Goal: Task Accomplishment & Management: Complete application form

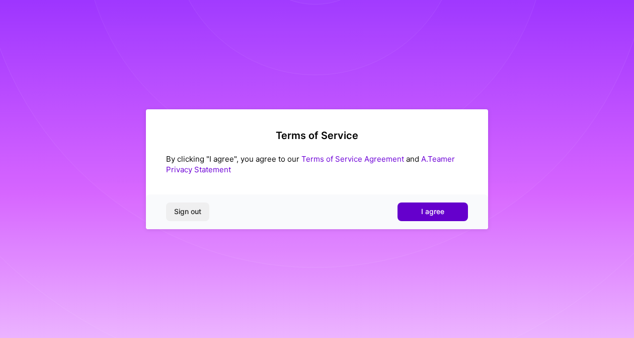
click at [451, 207] on button "I agree" at bounding box center [432, 211] width 70 height 18
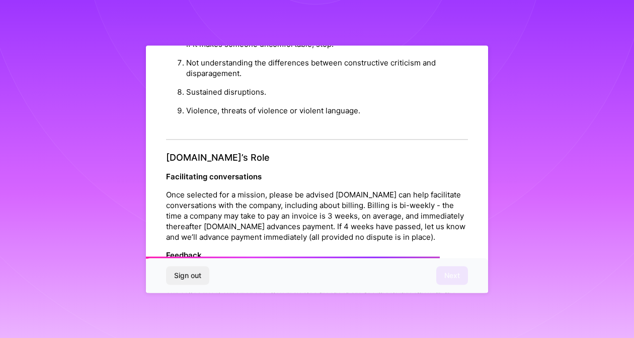
scroll to position [1179, 0]
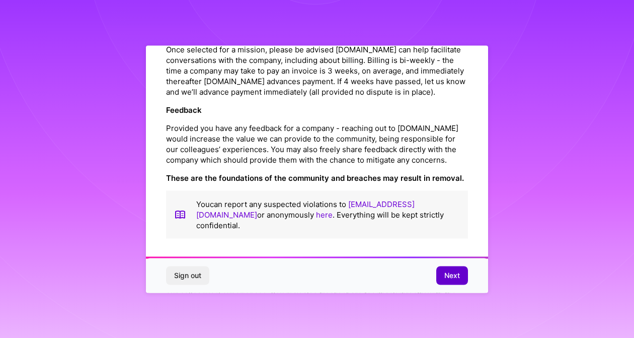
click at [447, 274] on span "Next" at bounding box center [452, 275] width 16 height 10
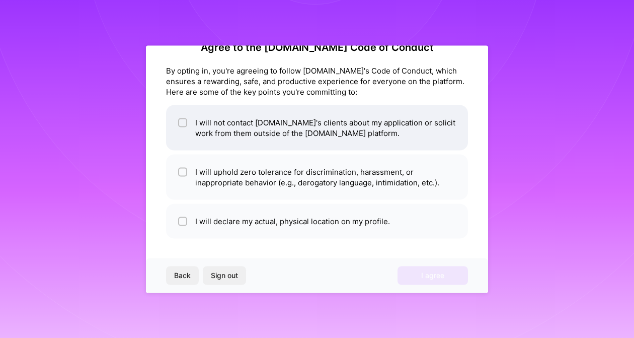
click at [182, 122] on input "checkbox" at bounding box center [183, 122] width 7 height 7
checkbox input "true"
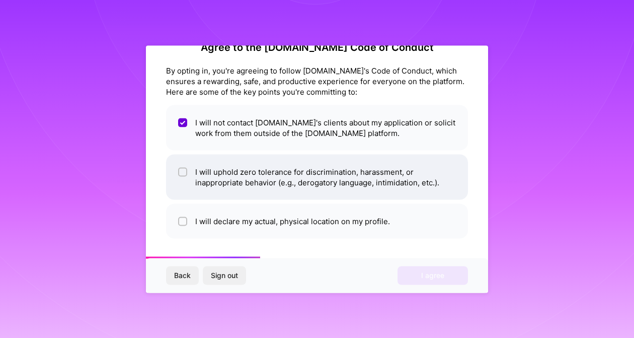
click at [184, 170] on input "checkbox" at bounding box center [183, 172] width 7 height 7
checkbox input "true"
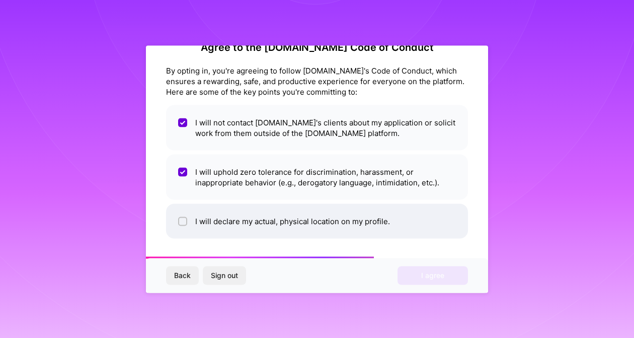
click at [186, 222] on input "checkbox" at bounding box center [183, 221] width 7 height 7
checkbox input "true"
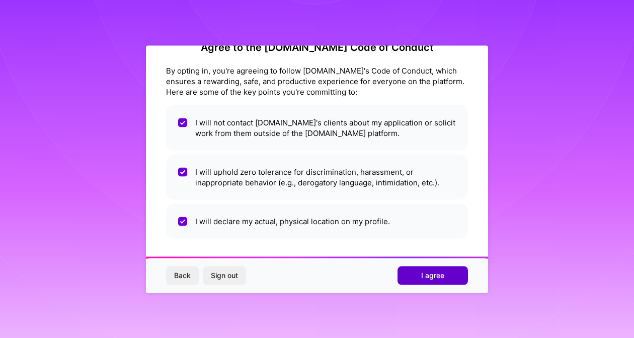
click at [429, 278] on span "I agree" at bounding box center [432, 275] width 23 height 10
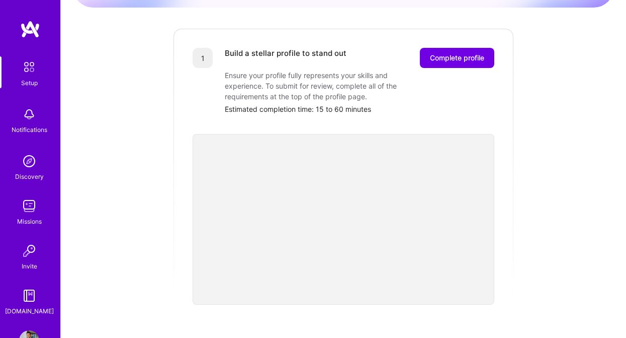
scroll to position [13, 0]
